Goal: Check status: Check status

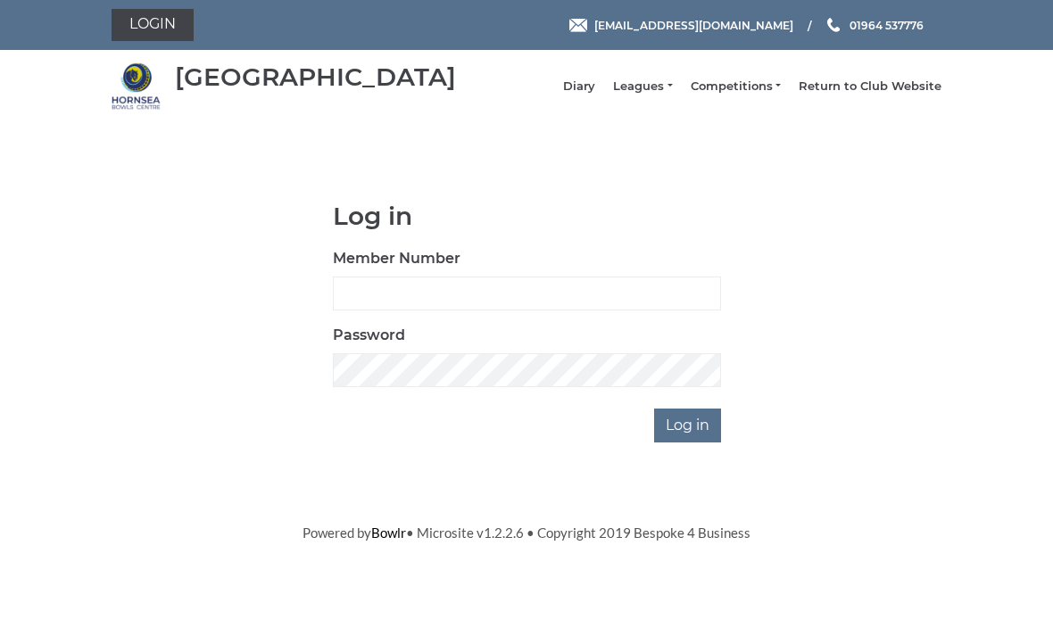
scroll to position [148, 0]
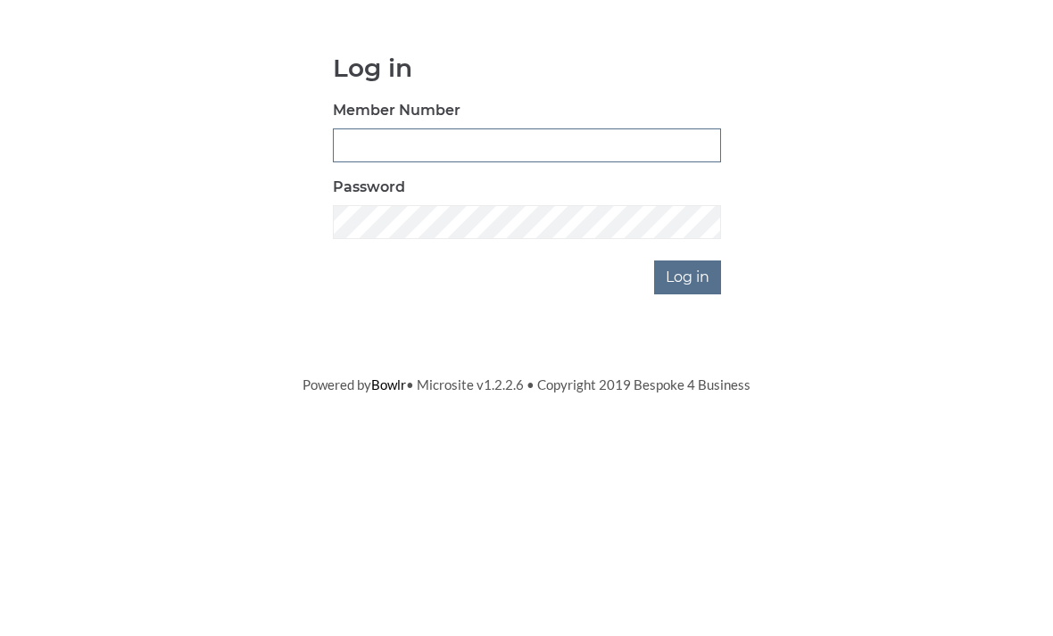
type input "0196"
click at [689, 409] on input "Log in" at bounding box center [687, 426] width 67 height 34
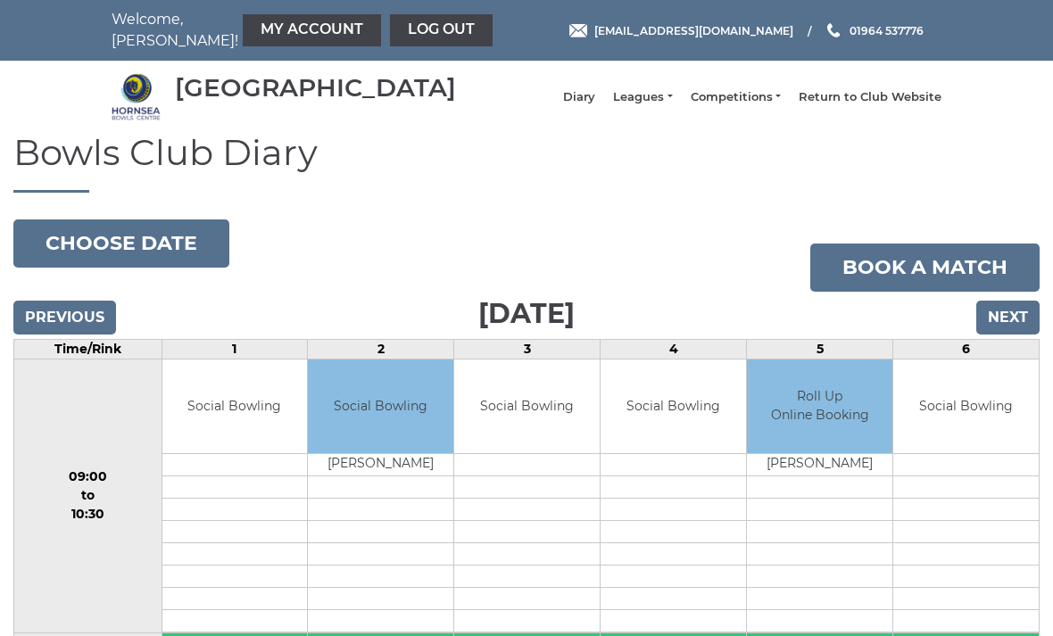
click at [1032, 332] on input "Next" at bounding box center [1007, 318] width 63 height 34
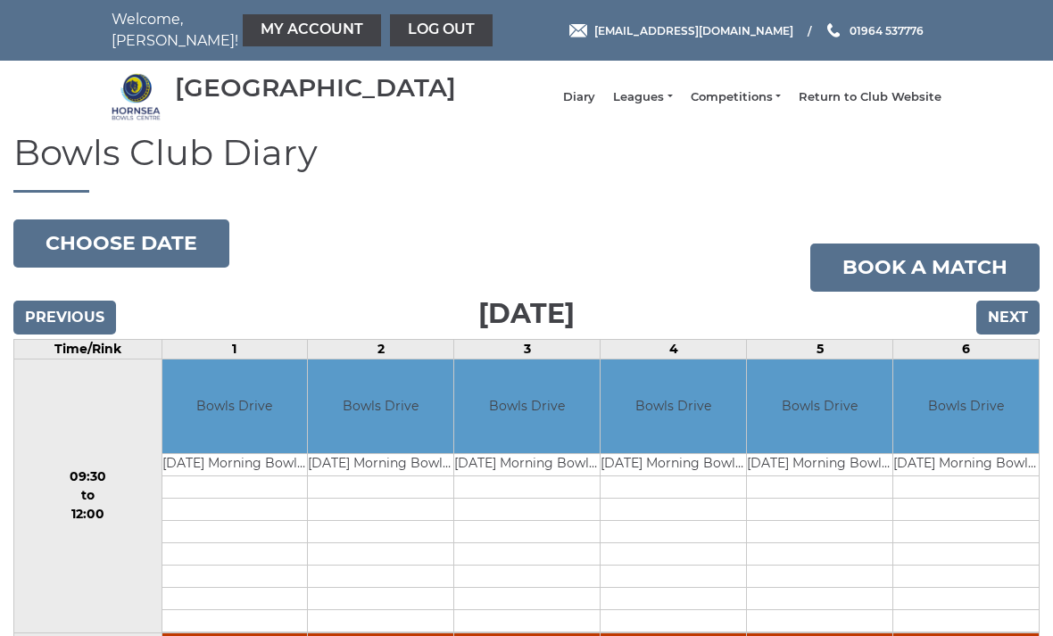
click at [1013, 332] on input "Next" at bounding box center [1007, 318] width 63 height 34
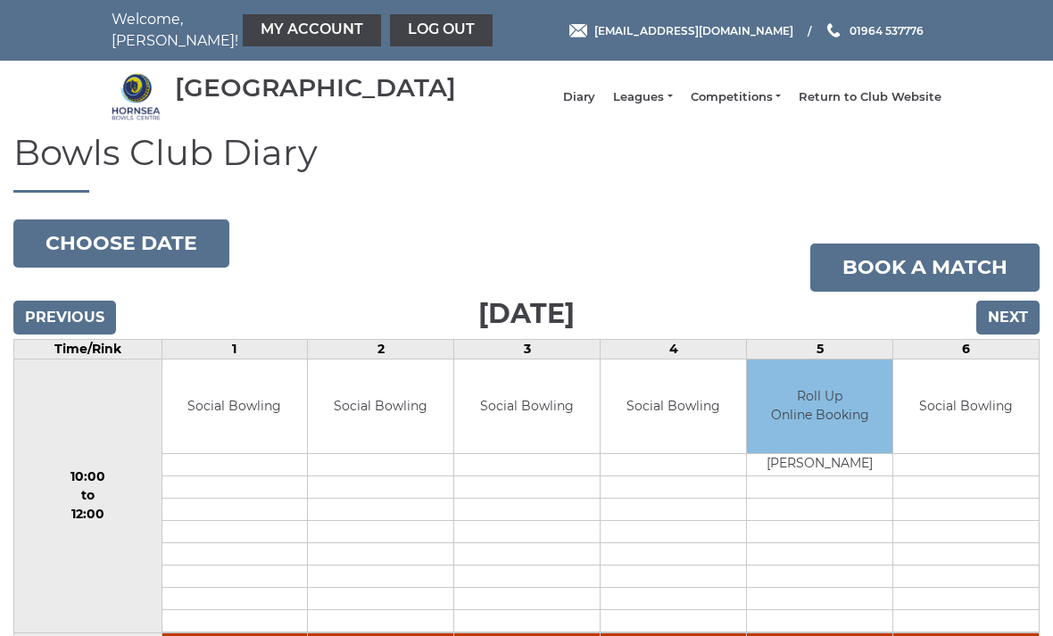
click at [1014, 335] on input "Next" at bounding box center [1007, 318] width 63 height 34
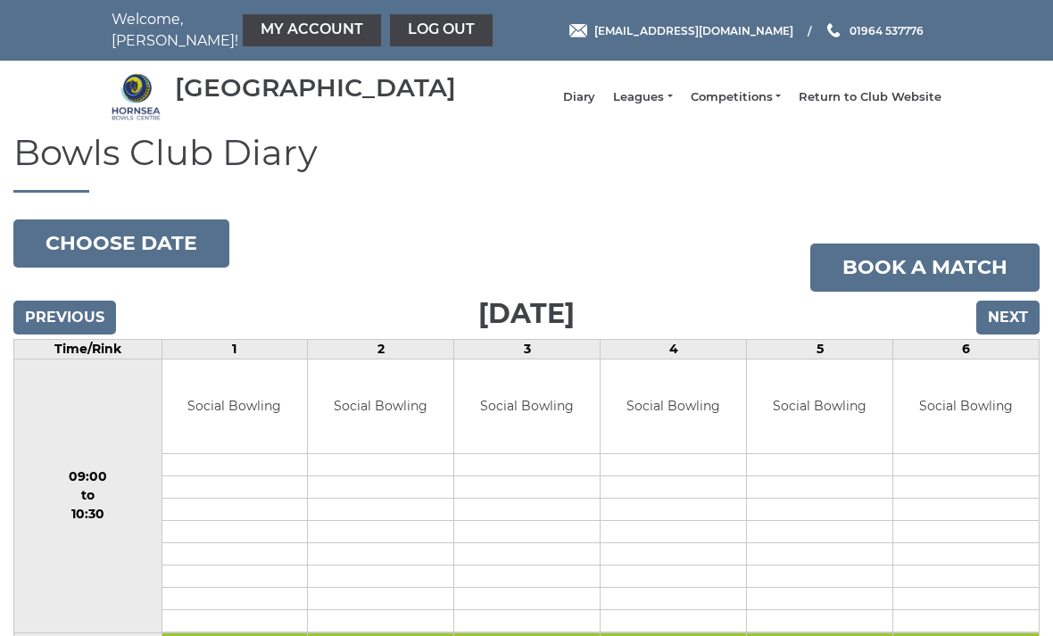
click at [1016, 335] on input "Next" at bounding box center [1007, 318] width 63 height 34
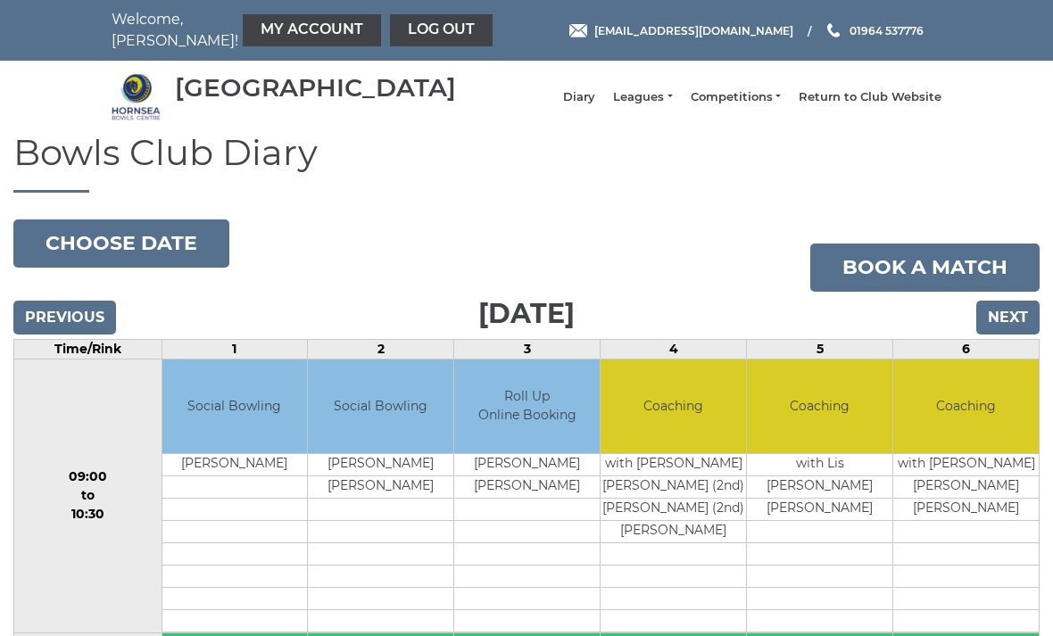
click at [1019, 333] on input "Next" at bounding box center [1007, 318] width 63 height 34
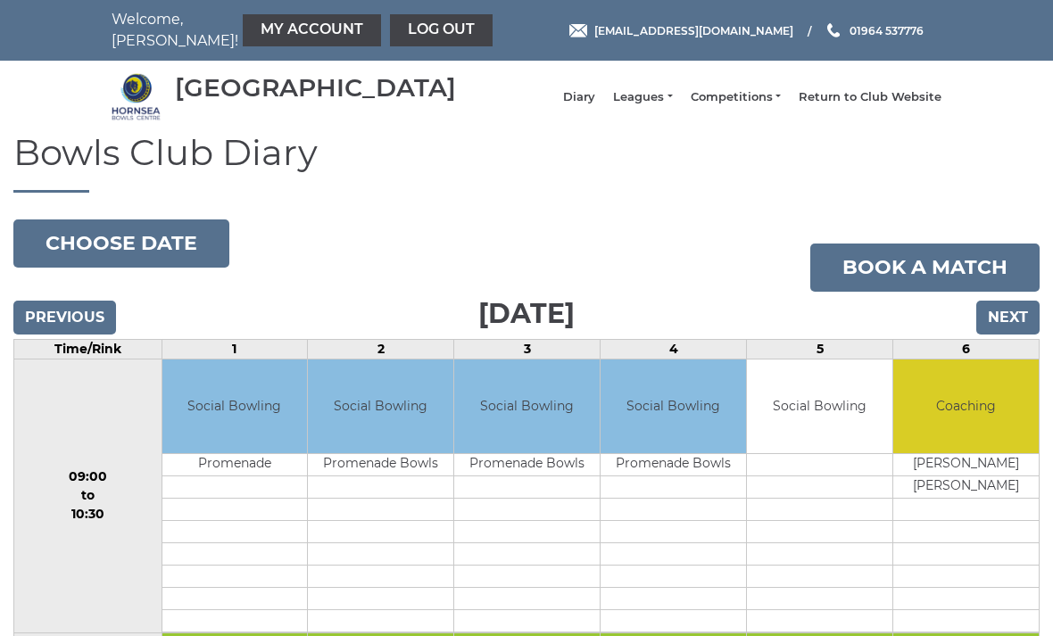
click at [1012, 330] on input "Next" at bounding box center [1007, 318] width 63 height 34
